Goal: Task Accomplishment & Management: Manage account settings

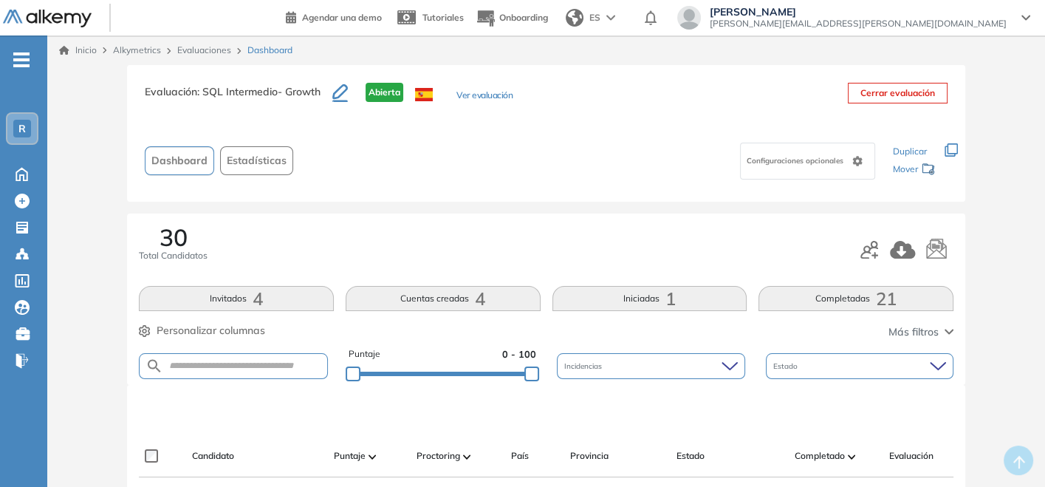
click at [905, 16] on span "Claudia Nuñez" at bounding box center [858, 12] width 297 height 12
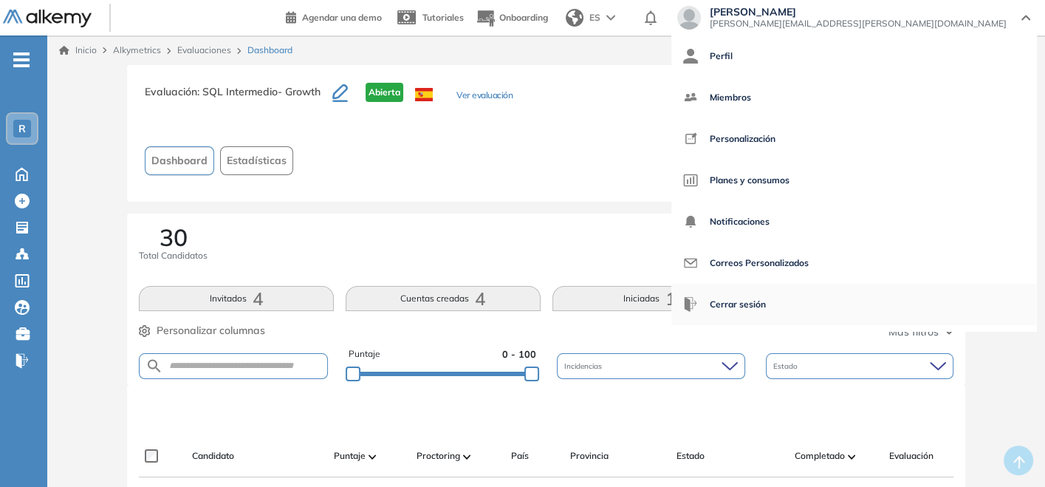
click at [766, 306] on span "Cerrar sesión" at bounding box center [738, 304] width 56 height 35
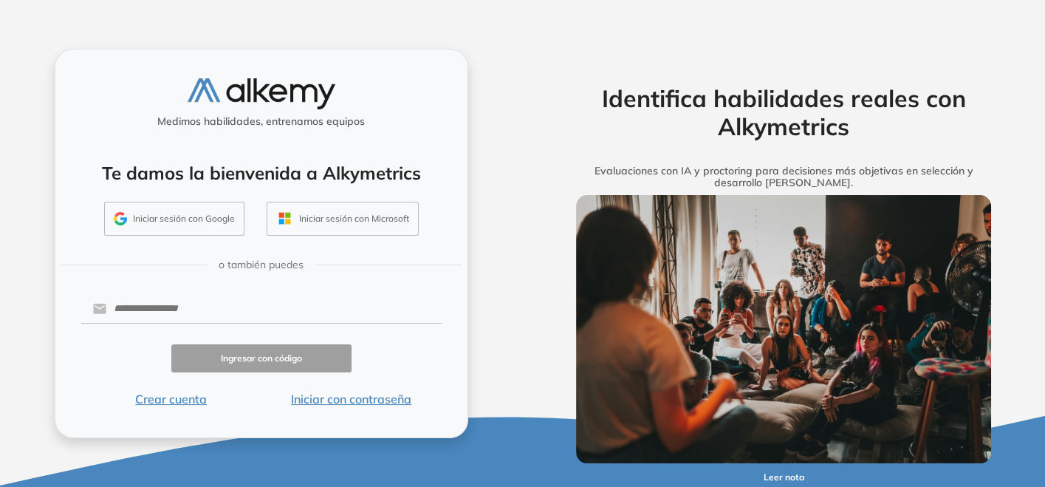
click at [217, 225] on button "Iniciar sesión con Google" at bounding box center [174, 219] width 140 height 34
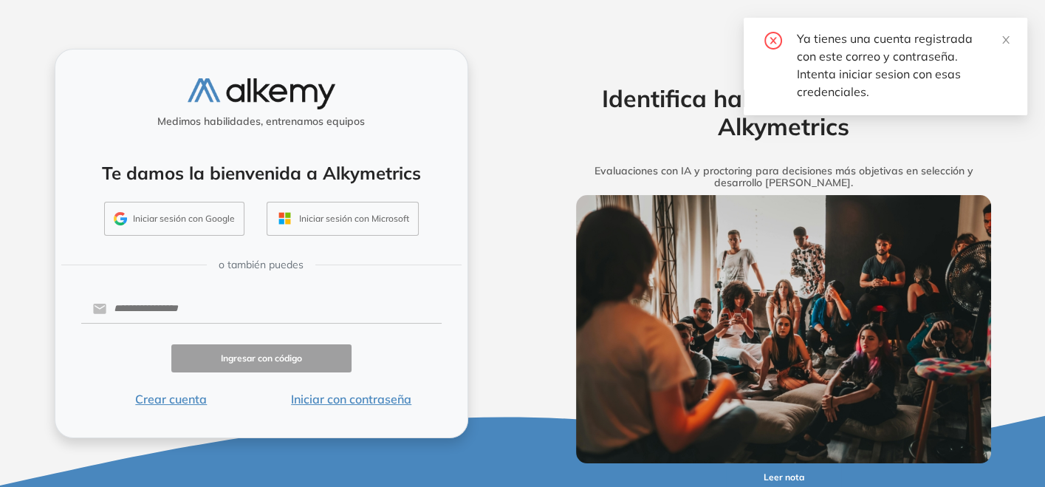
click at [164, 220] on button "Iniciar sesión con Google" at bounding box center [174, 219] width 140 height 34
click at [188, 306] on input "text" at bounding box center [273, 309] width 335 height 28
type input "**********"
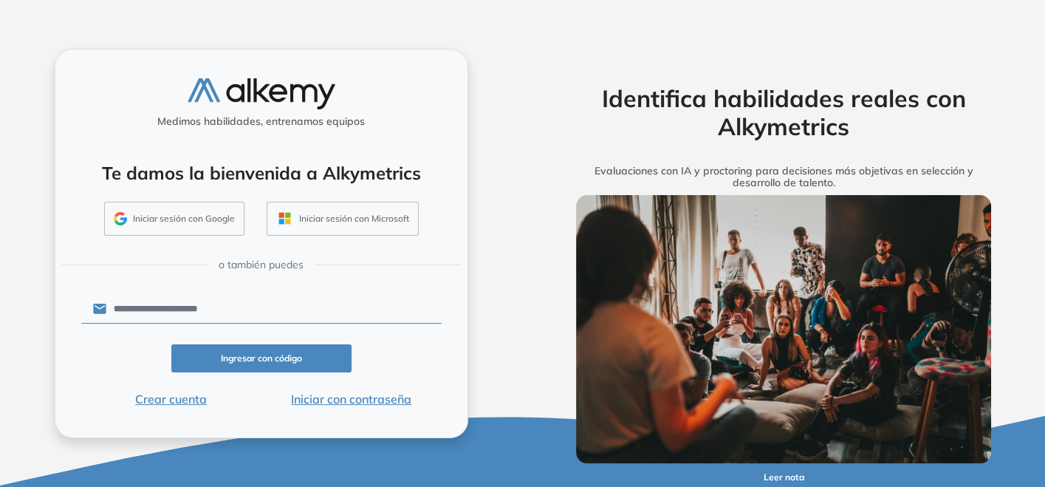
click at [261, 359] on button "Ingresar con código" at bounding box center [261, 358] width 180 height 29
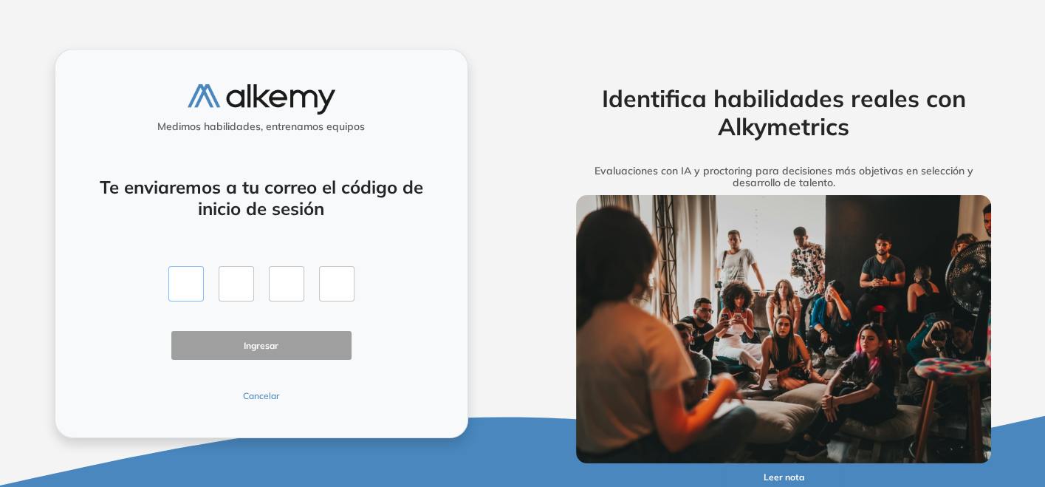
click at [196, 292] on input "text" at bounding box center [185, 283] width 35 height 35
type input "*"
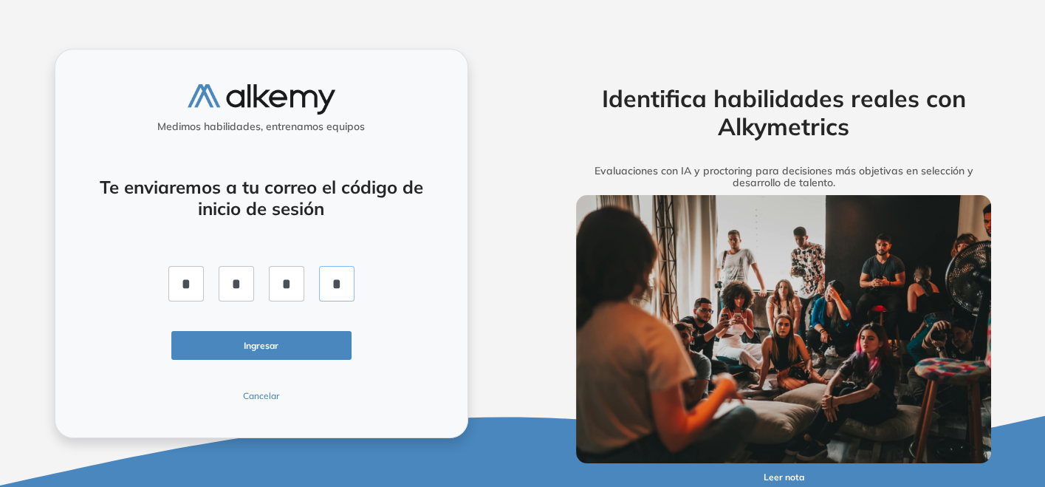
type input "*"
click at [225, 352] on button "Ingresar" at bounding box center [261, 345] width 180 height 29
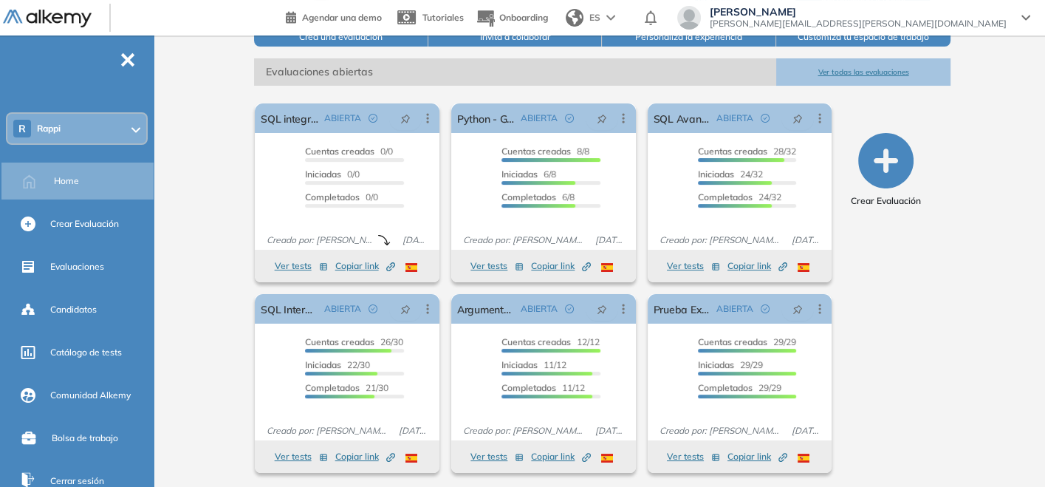
scroll to position [200, 0]
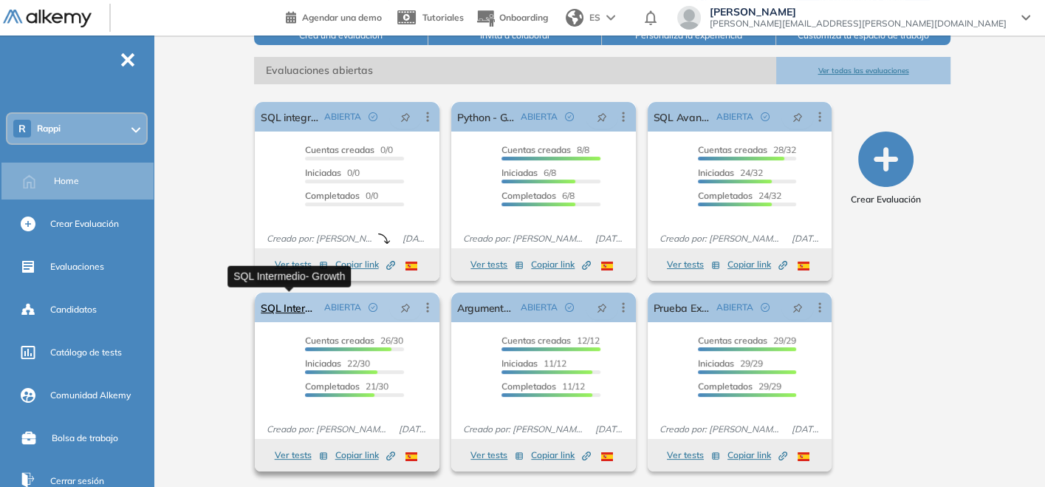
click at [290, 309] on link "SQL Intermedio- Growth" at bounding box center [290, 307] width 58 height 30
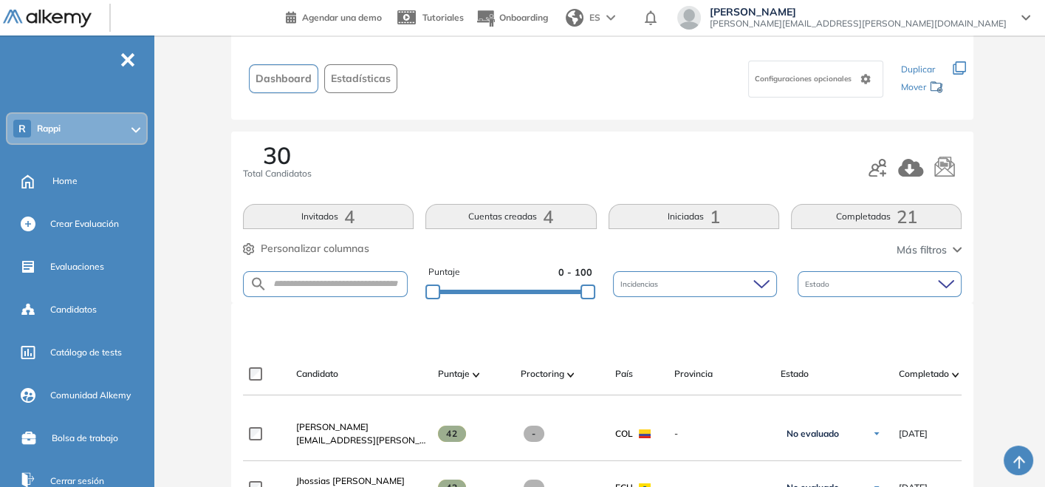
scroll to position [164, 0]
